Goal: Task Accomplishment & Management: Complete application form

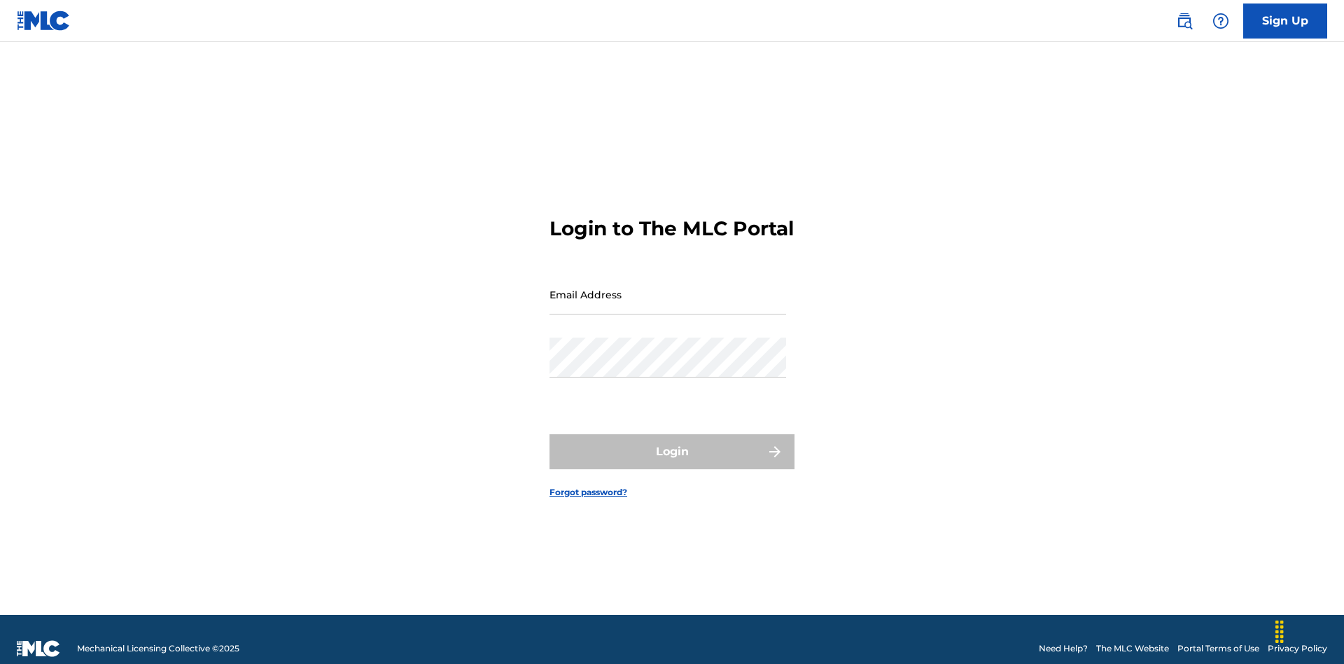
scroll to position [18, 0]
click at [668, 288] on input "Email Address" at bounding box center [668, 294] width 237 height 40
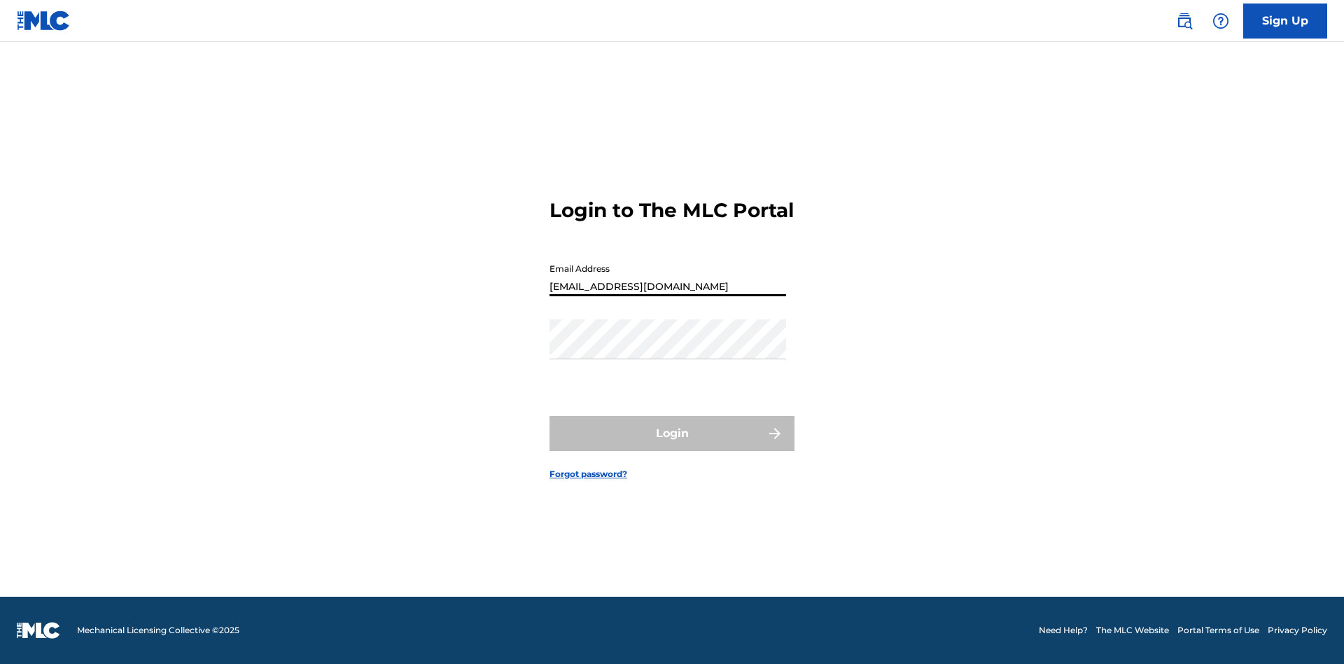
type input "[EMAIL_ADDRESS][DOMAIN_NAME]"
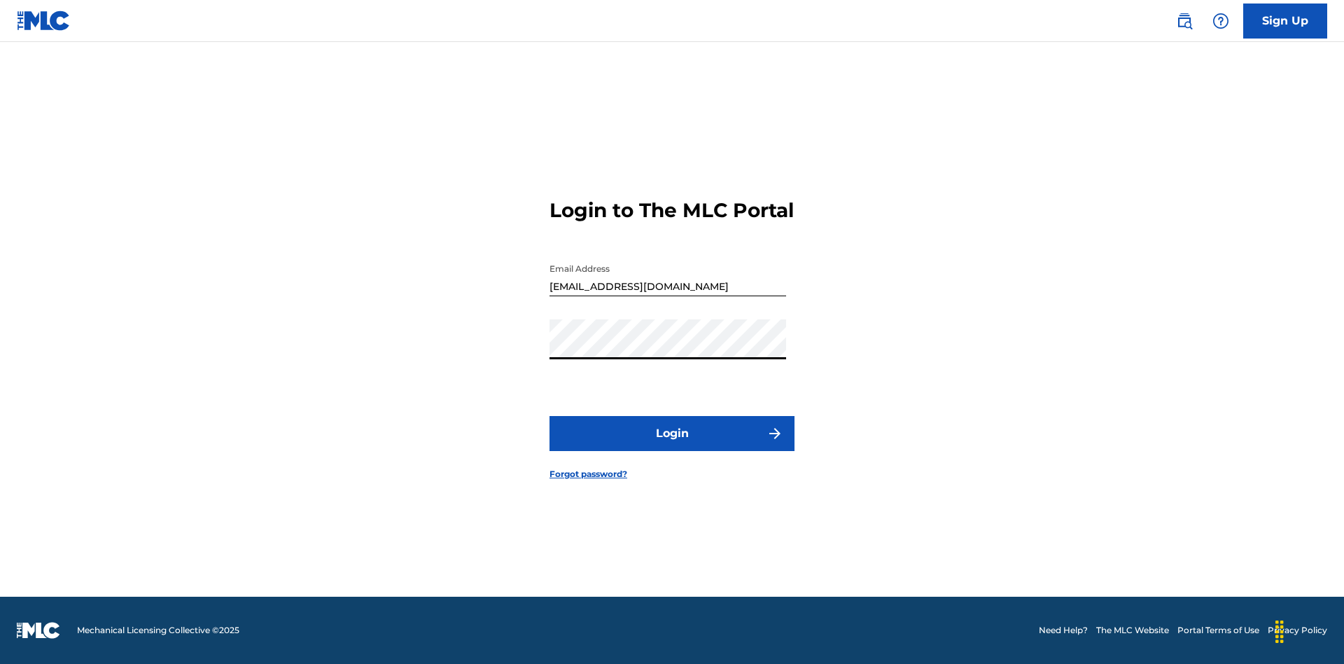
click at [672, 445] on button "Login" at bounding box center [672, 433] width 245 height 35
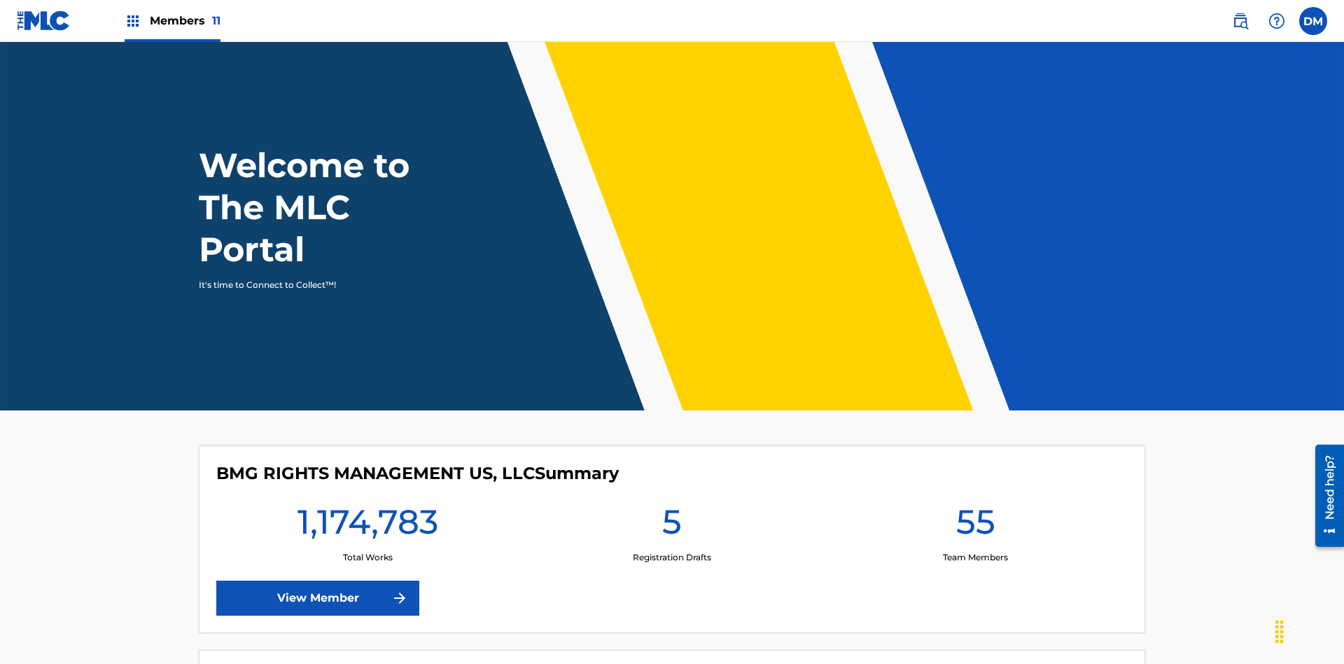
click at [172, 20] on span "Members 11" at bounding box center [185, 21] width 71 height 16
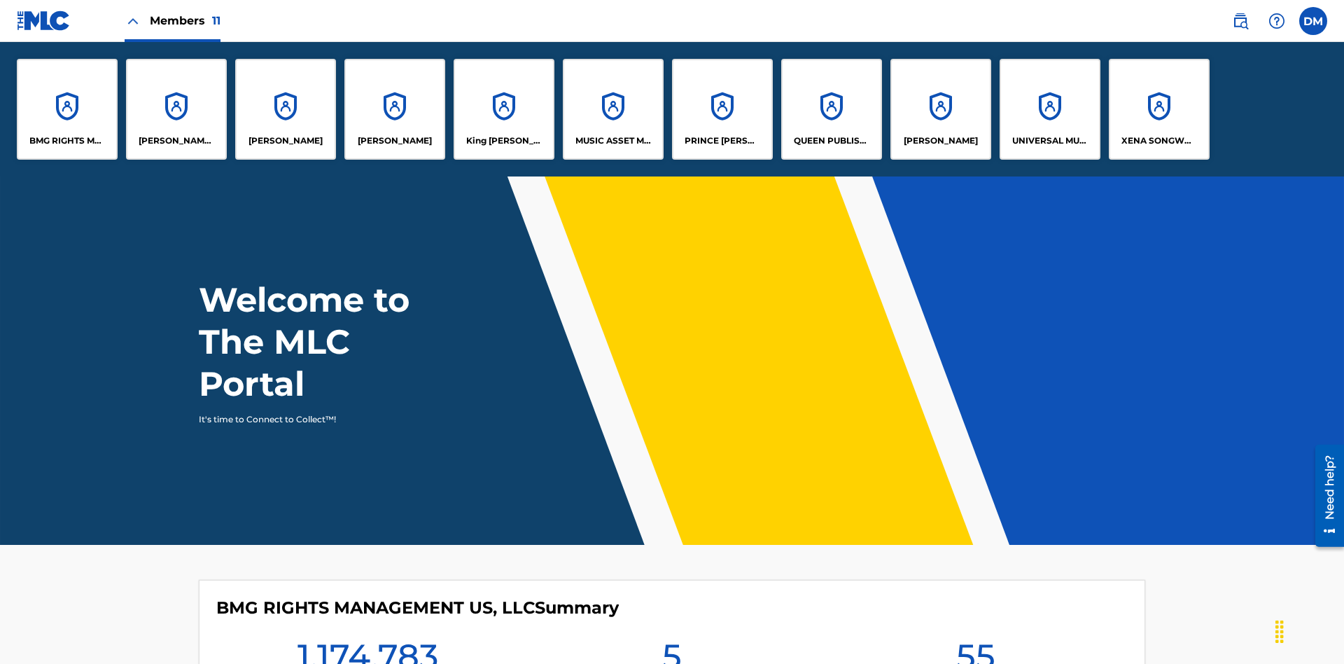
click at [831, 141] on p "QUEEN PUBLISHA" at bounding box center [832, 140] width 76 height 13
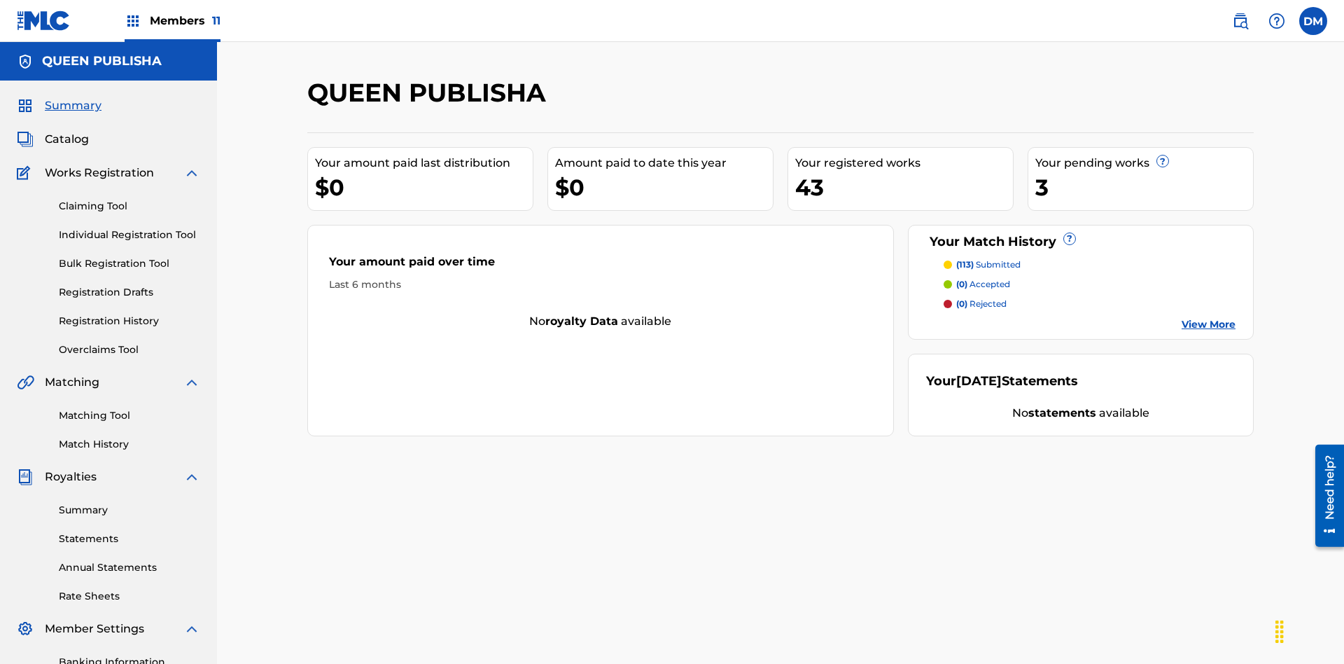
click at [130, 199] on link "Claiming Tool" at bounding box center [129, 206] width 141 height 15
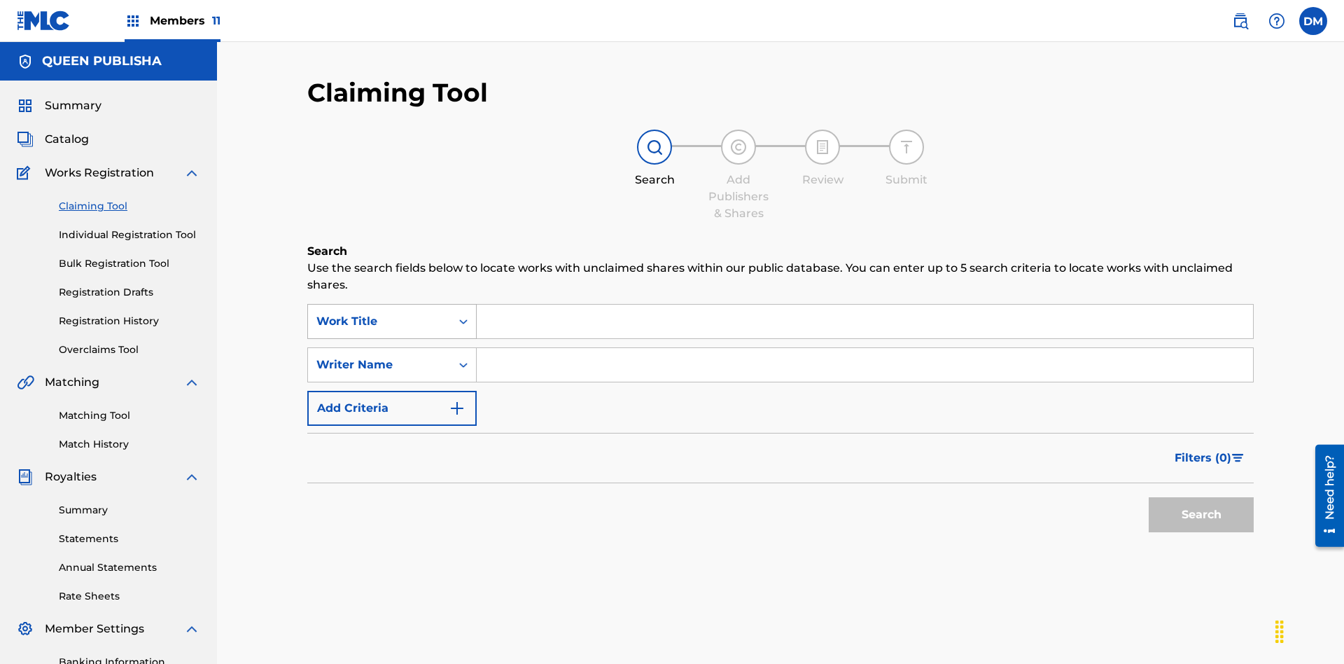
click at [379, 313] on div "Work Title" at bounding box center [379, 321] width 126 height 17
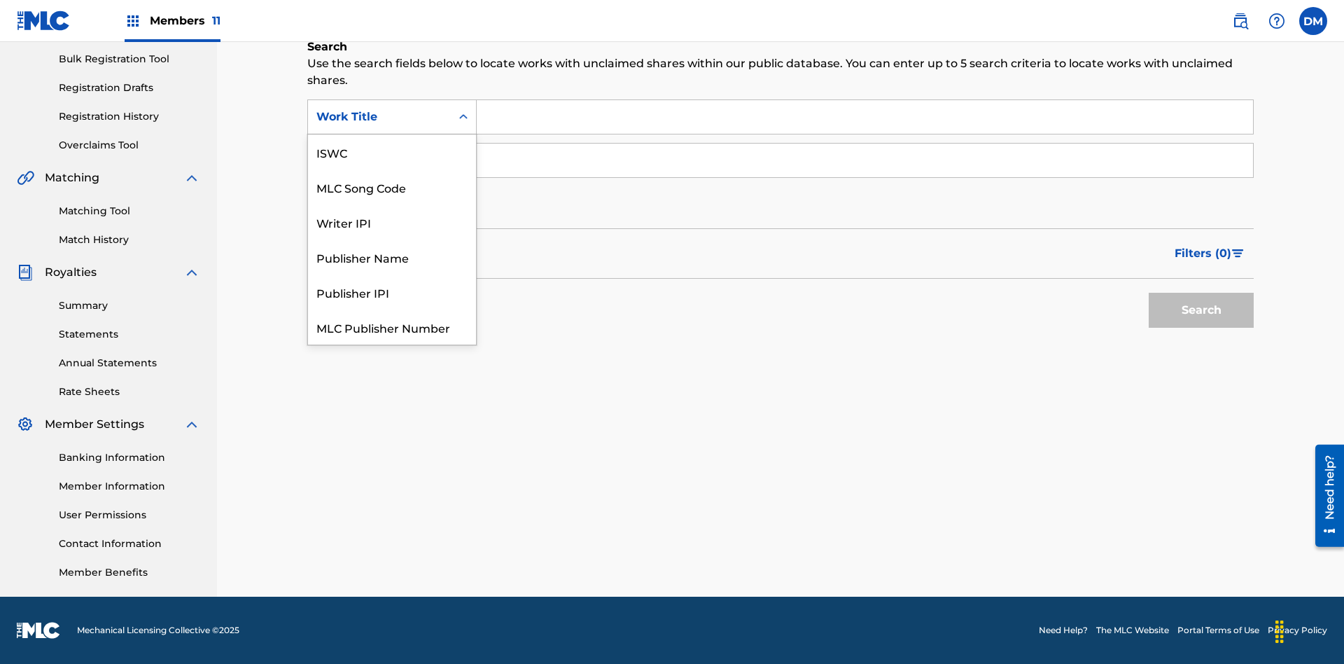
scroll to position [35, 0]
click at [392, 152] on div "MLC Song Code" at bounding box center [392, 151] width 168 height 35
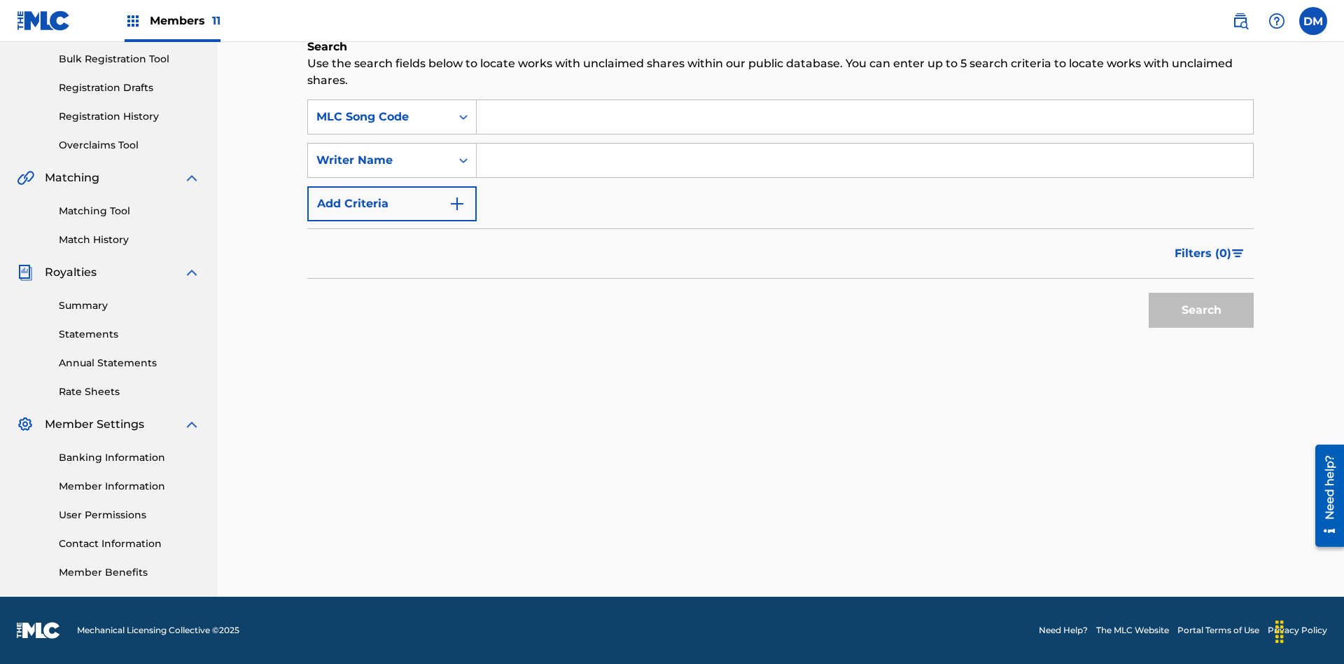
click at [865, 117] on input "Search Form" at bounding box center [865, 117] width 776 height 34
type input "OC72G2"
click at [1201, 310] on button "Search" at bounding box center [1201, 310] width 105 height 35
click at [1204, 253] on span "Filters ( 0 )" at bounding box center [1203, 253] width 57 height 17
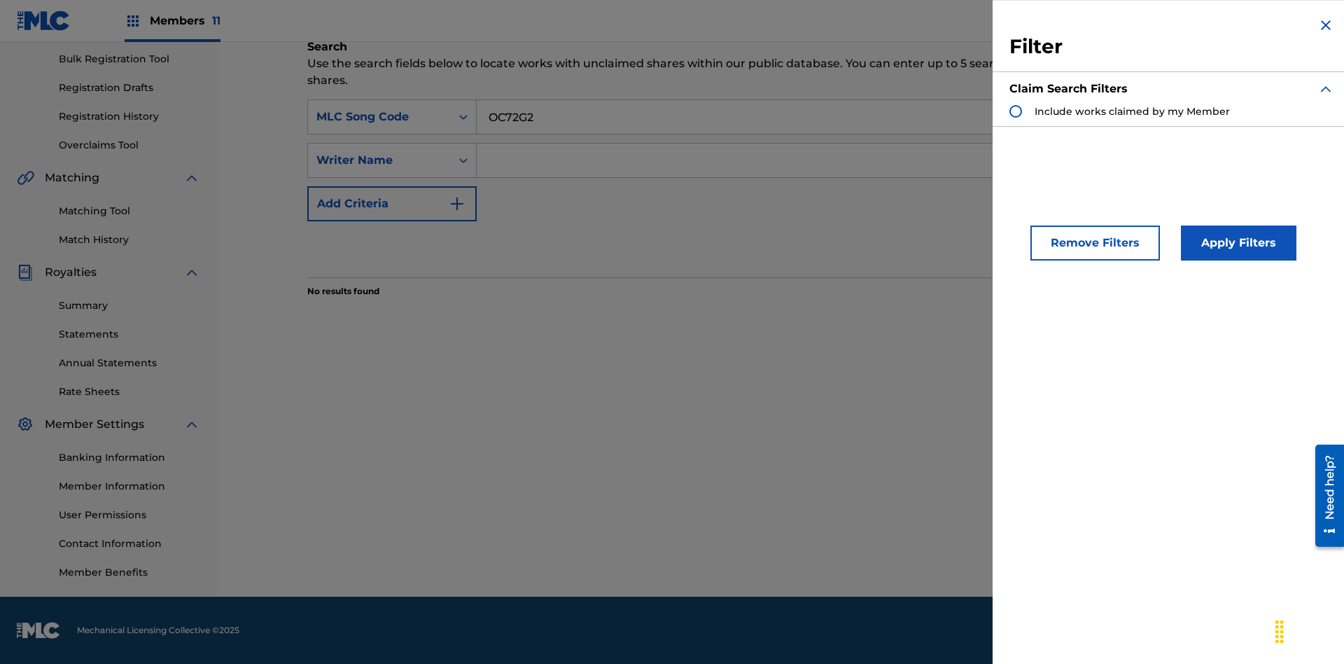
click at [1016, 111] on div "Search Form" at bounding box center [1016, 111] width 13 height 13
click at [1236, 243] on button "Apply Filters" at bounding box center [1239, 242] width 116 height 35
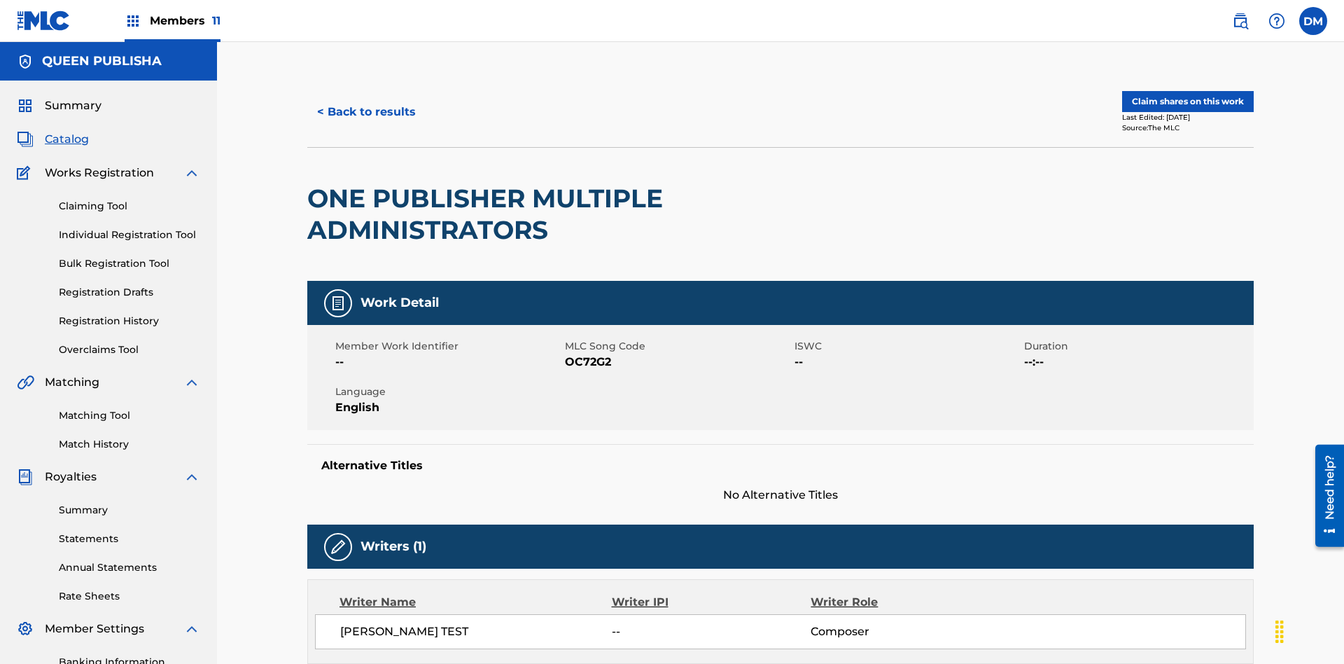
click at [1187, 95] on button "Claim shares on this work" at bounding box center [1188, 101] width 132 height 21
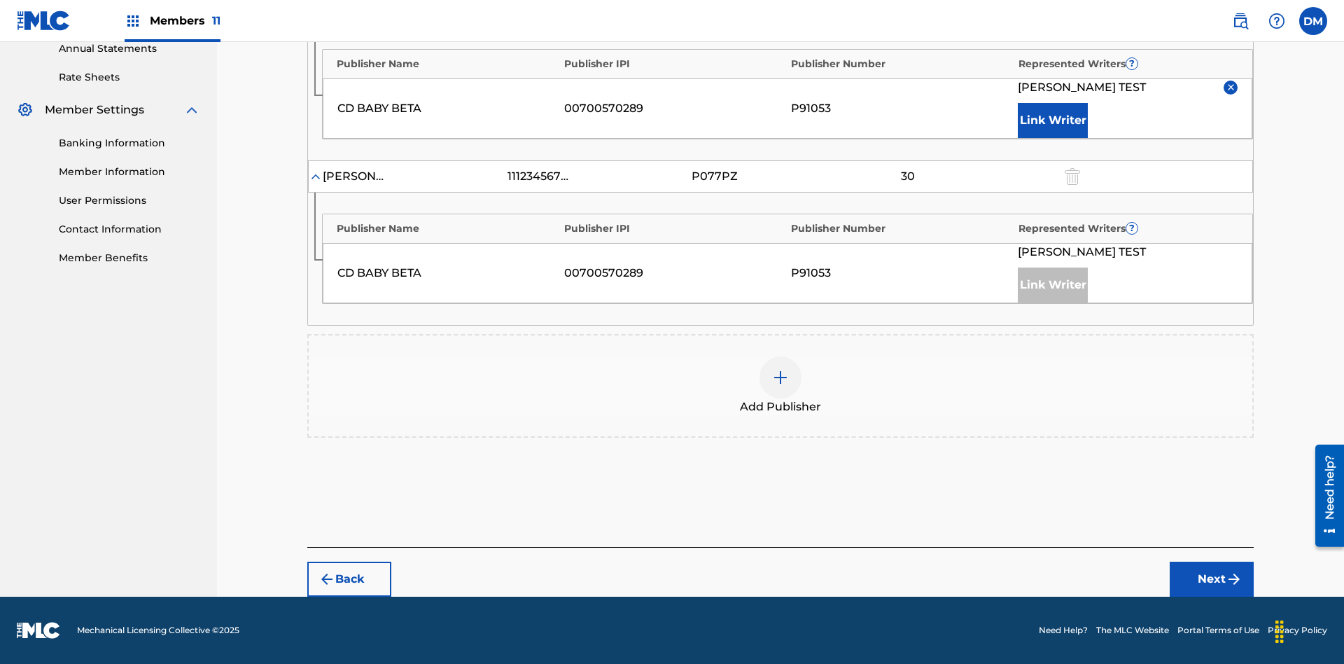
click at [907, 20] on input "30" at bounding box center [908, 11] width 63 height 20
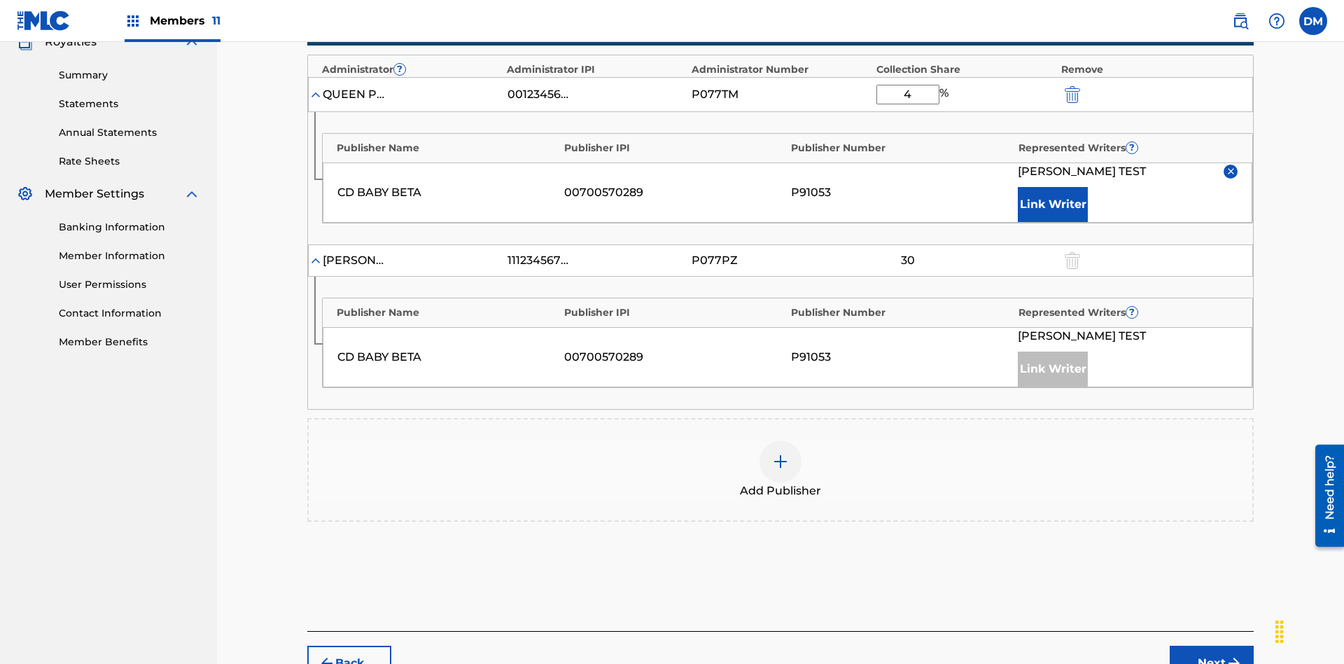
type input "41"
click at [1212, 646] on button "Next" at bounding box center [1212, 663] width 84 height 35
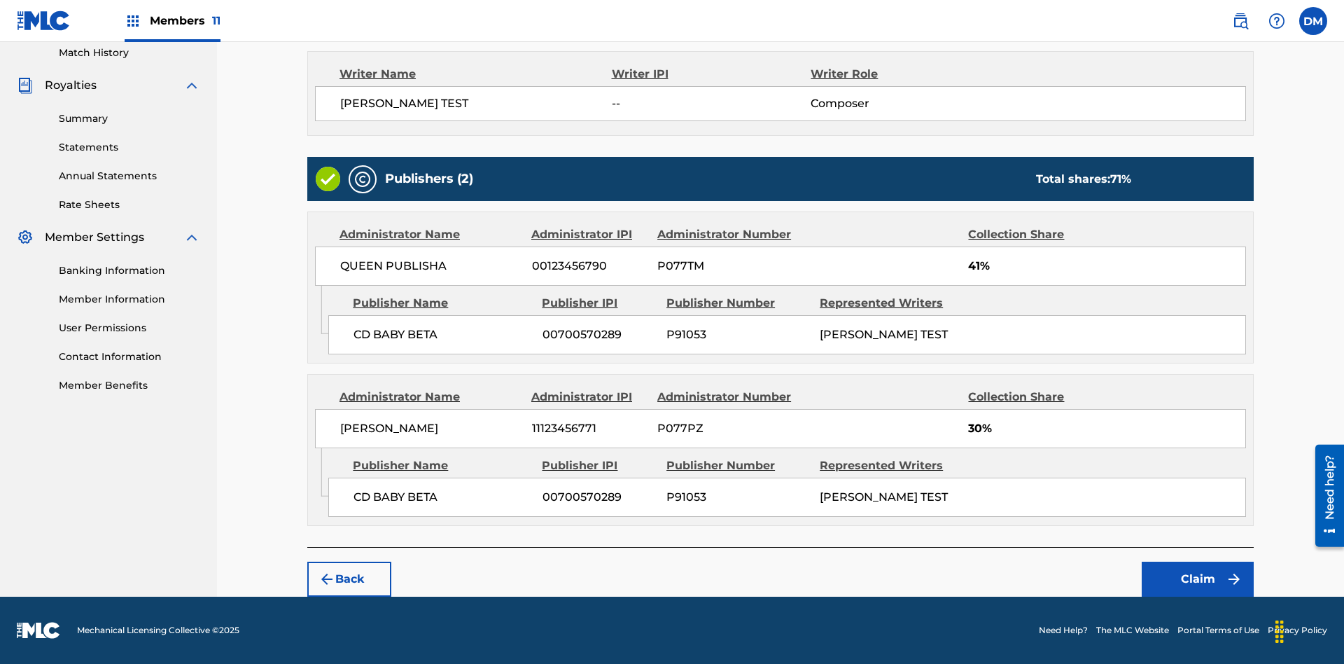
click at [1198, 579] on button "Claim" at bounding box center [1198, 579] width 112 height 35
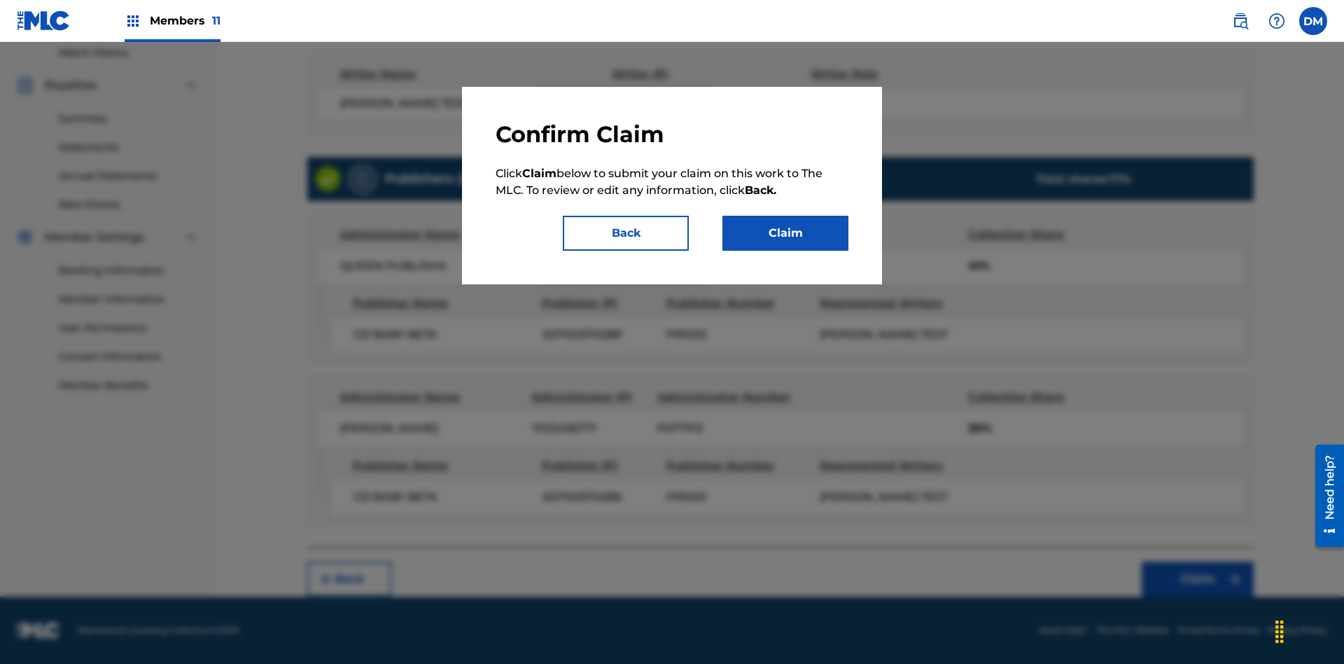
click at [786, 233] on button "Claim" at bounding box center [786, 233] width 126 height 35
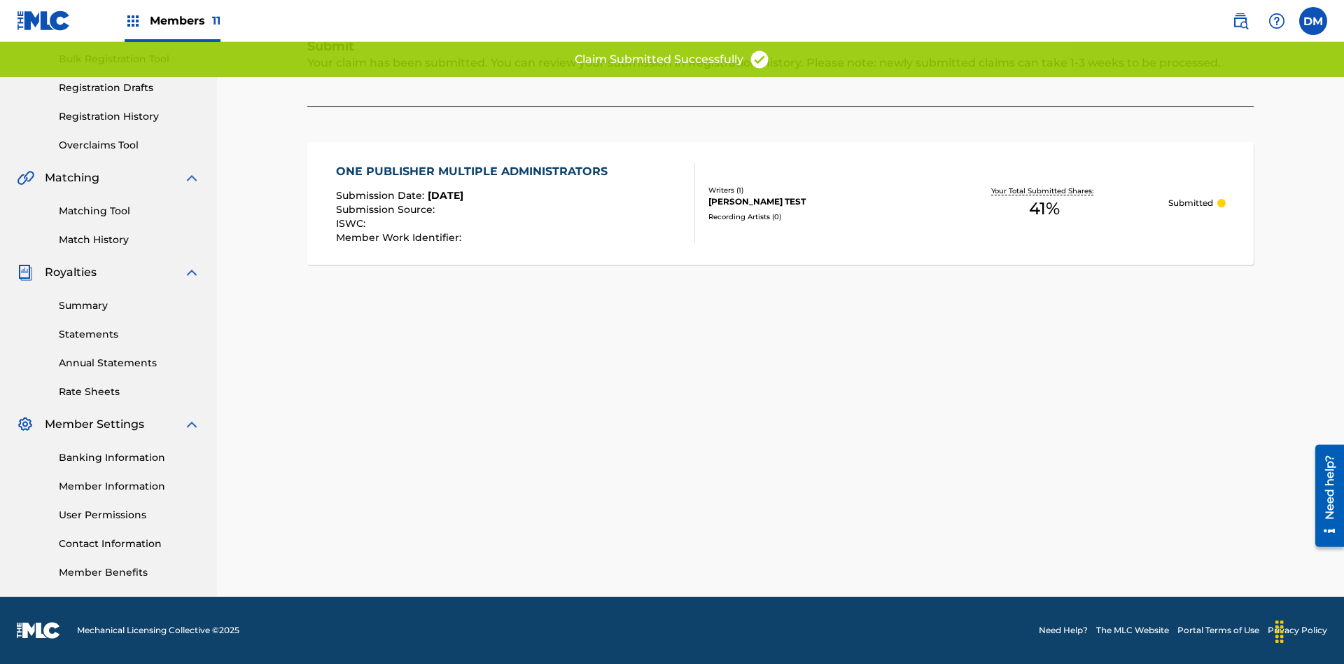
scroll to position [204, 0]
click at [130, 116] on link "Registration History" at bounding box center [129, 116] width 141 height 15
